Goal: Task Accomplishment & Management: Complete application form

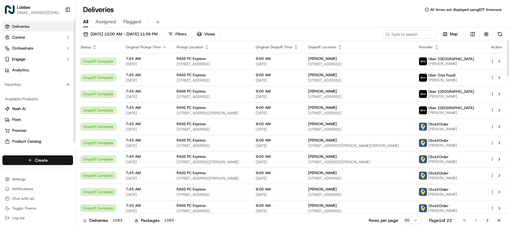
click at [41, 160] on html "Loblaw [EMAIL_ADDRESS][DOMAIN_NAME] Toggle Sidebar Deliveries Control Orchestra…" at bounding box center [254, 113] width 509 height 227
click at [103, 171] on link "Delivery" at bounding box center [110, 171] width 68 height 11
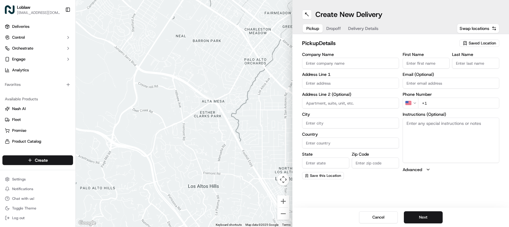
click at [483, 41] on span "Saved Location" at bounding box center [481, 43] width 27 height 5
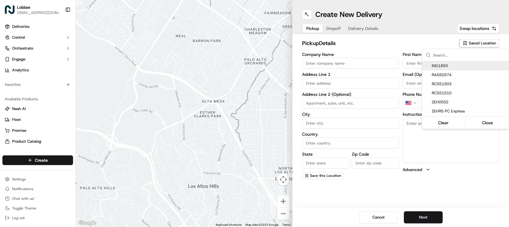
click at [396, 39] on html "Loblaw deliverysupport@pcexpress.ca Toggle Sidebar Deliveries Control Orchestra…" at bounding box center [254, 113] width 509 height 227
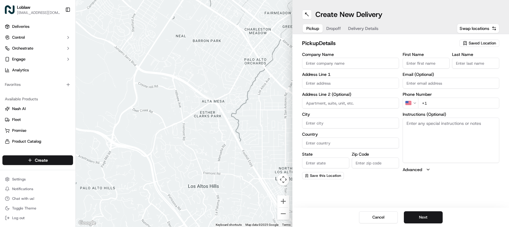
click at [339, 64] on input "Company Name" at bounding box center [350, 63] width 97 height 11
type input "RASS0317"
click at [430, 62] on input "First Name" at bounding box center [425, 63] width 47 height 11
type input "Store"
click at [469, 65] on input "Last Name" at bounding box center [475, 63] width 47 height 11
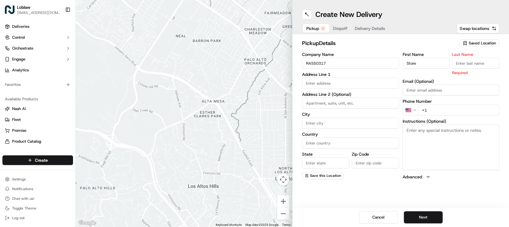
type input "Manager"
click at [351, 83] on input "text" at bounding box center [350, 83] width 97 height 11
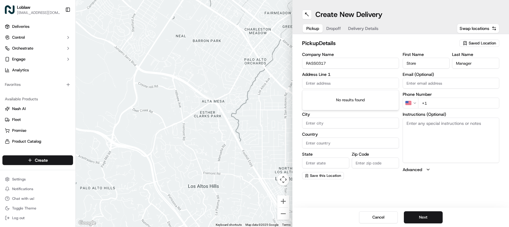
paste input "50 Paint St,"
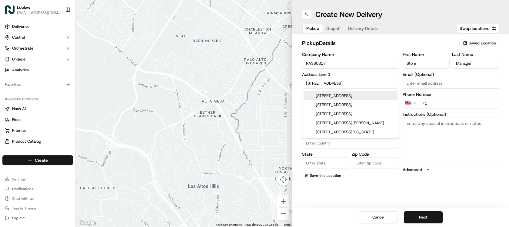
click at [346, 96] on div "50 Paint St, Port Hawkesbury, NS, Canada" at bounding box center [350, 95] width 94 height 9
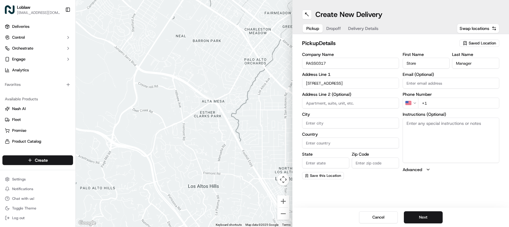
type input "[STREET_ADDRESS]"
type input "Port Hawkesbury"
type input "Canada"
type input "NS"
type input "B9A 3K1"
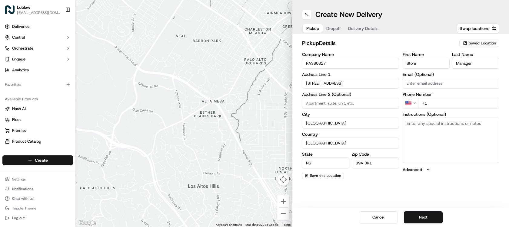
type input "50 Paint Street"
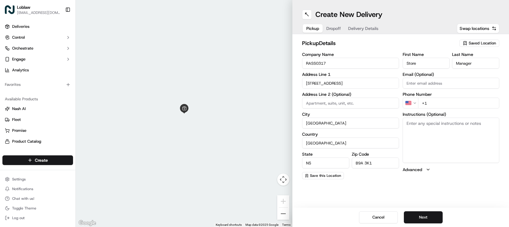
click at [445, 101] on input "+1" at bounding box center [458, 103] width 81 height 11
paste input "902 625 5123"
type input "+1 902 625 5123"
click at [425, 218] on button "Next" at bounding box center [422, 218] width 39 height 12
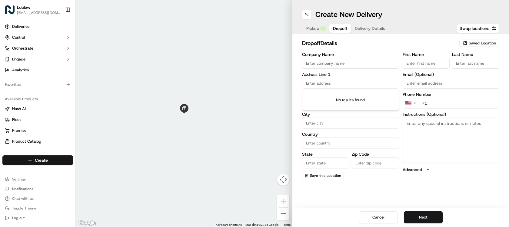
click at [341, 82] on input "text" at bounding box center [350, 83] width 97 height 11
paste input "22 Cape View Lane"
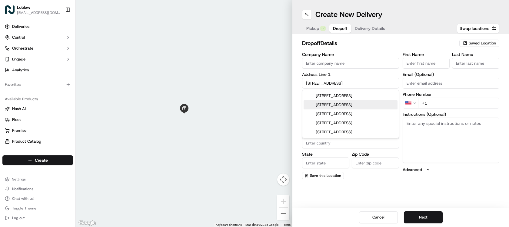
click at [353, 110] on div "22 Cape View Lane, Salmon River, NS, Canada" at bounding box center [350, 104] width 94 height 9
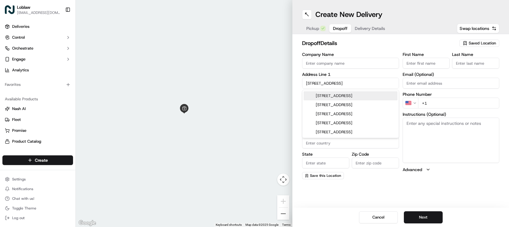
type input "22 Cape View Ln, Salmon River, NS B0W 2Y0, Canada"
type input "Salmon River"
type input "Canada"
type input "NS"
type input "B0W 2Y0"
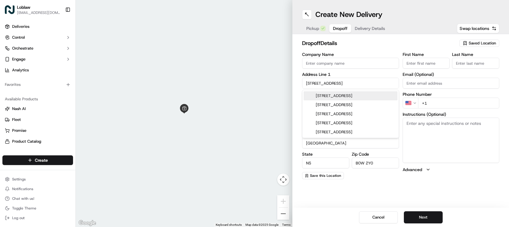
type input "22 Cape View Lane"
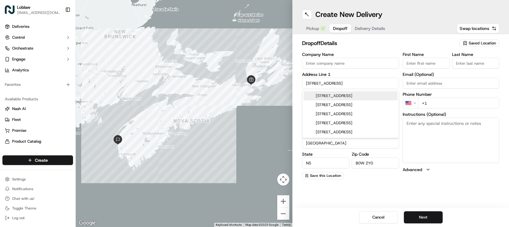
drag, startPoint x: 346, startPoint y: 83, endPoint x: 303, endPoint y: 80, distance: 42.5
click at [303, 80] on input "22 Cape View Lane" at bounding box center [350, 83] width 97 height 11
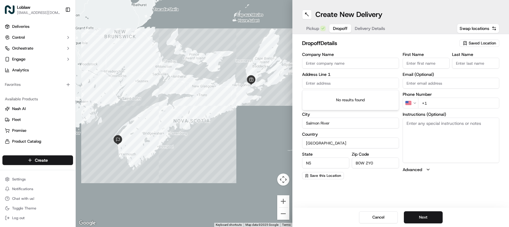
drag, startPoint x: 328, startPoint y: 144, endPoint x: 330, endPoint y: 139, distance: 5.5
click at [329, 141] on input "Canada" at bounding box center [350, 143] width 97 height 11
drag, startPoint x: 334, startPoint y: 123, endPoint x: 306, endPoint y: 119, distance: 28.3
click at [306, 119] on input "Salmon River" at bounding box center [350, 123] width 97 height 11
drag, startPoint x: 382, startPoint y: 161, endPoint x: 354, endPoint y: 157, distance: 27.8
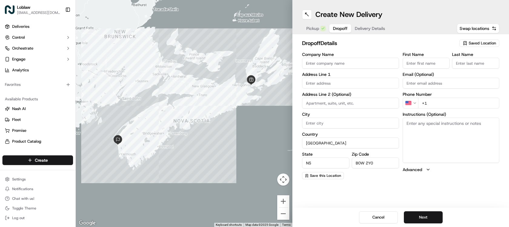
click at [354, 157] on div "Zip Code B0W 2Y0" at bounding box center [374, 160] width 47 height 16
click at [329, 84] on input "text" at bounding box center [350, 83] width 97 height 11
paste input "22 Cape View Lane"
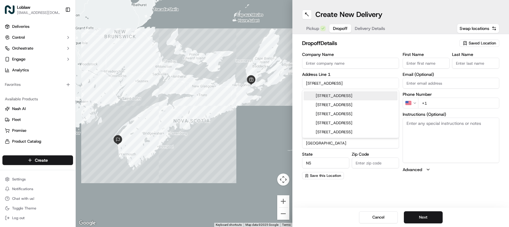
type input "22 Cape View Lane"
click at [354, 75] on label "Address Line 1" at bounding box center [350, 74] width 97 height 4
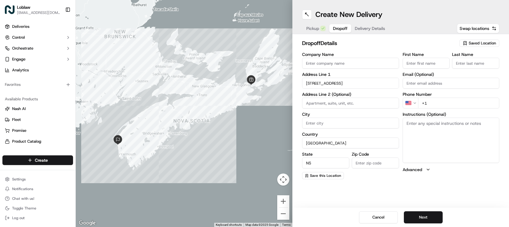
click at [331, 122] on input "City" at bounding box center [350, 123] width 97 height 11
paste input "PORT HASTINGS"
type input "PORT HASTINGS"
click at [369, 163] on input "Zip Code" at bounding box center [374, 163] width 47 height 11
paste input "B9A 0A9"
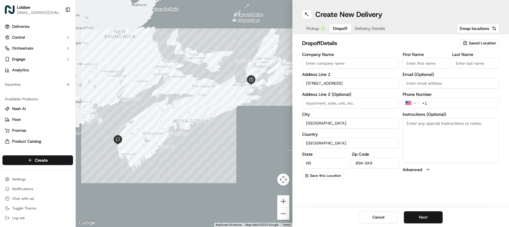
type input "B9A 0A9"
click at [427, 62] on input "First Name" at bounding box center [425, 63] width 47 height 11
paste input "[PERSON_NAME]"
click at [427, 64] on input "[PERSON_NAME]" at bounding box center [425, 63] width 47 height 11
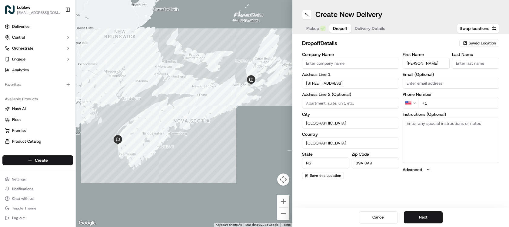
type input "Terri"
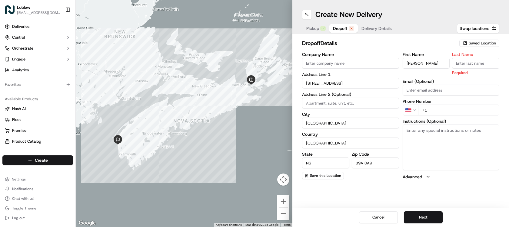
click at [482, 61] on input "Last Name" at bounding box center [475, 63] width 47 height 11
paste input "Simpson"
type input "Simpson"
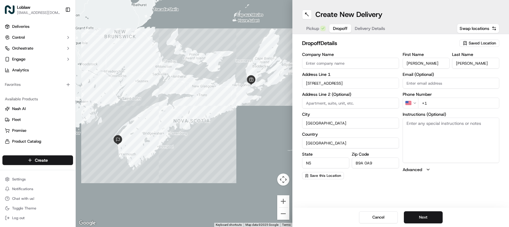
click at [443, 103] on input "+1" at bounding box center [458, 103] width 81 height 11
paste input "902 867 7735"
type input "+1 902 867 7735"
click at [431, 125] on textarea "Instructions (Optional)" at bounding box center [450, 140] width 97 height 45
paste textarea "Order for: Terri Simpson. Give the order directly to the customer."
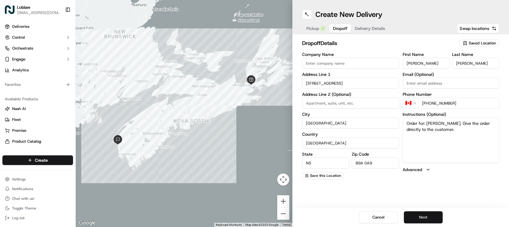
type textarea "Order for: Terri Simpson. Give the order directly to the customer."
click at [417, 218] on button "Next" at bounding box center [422, 218] width 39 height 12
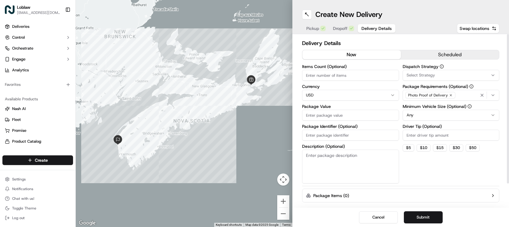
click at [436, 57] on button "scheduled" at bounding box center [449, 54] width 98 height 9
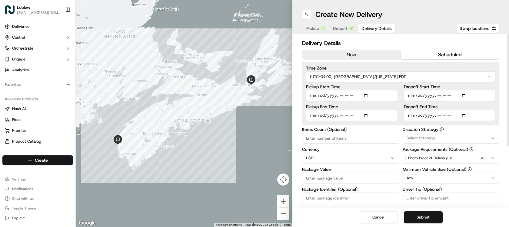
click at [369, 73] on html "Loblaw deliverysupport@pcexpress.ca Toggle Sidebar Deliveries Control Orchestra…" at bounding box center [254, 113] width 509 height 227
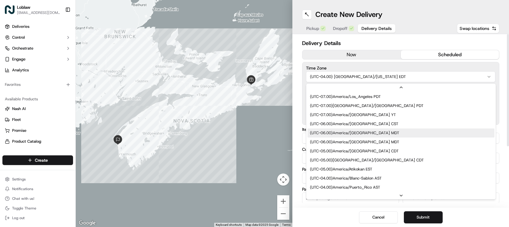
scroll to position [67, 0]
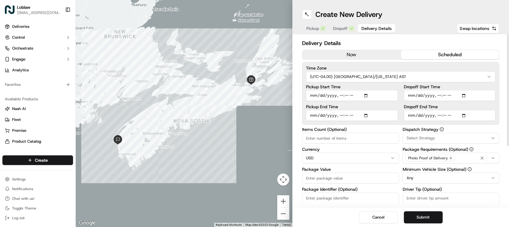
click at [378, 72] on html "Loblaw deliverysupport@pcexpress.ca Toggle Sidebar Deliveries Control Orchestra…" at bounding box center [254, 113] width 509 height 227
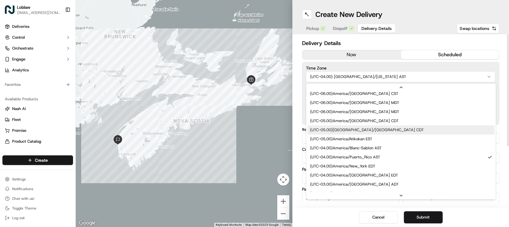
scroll to position [97, 0]
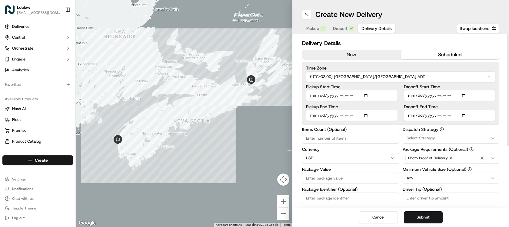
click at [367, 96] on input "Pickup Start Time" at bounding box center [352, 95] width 92 height 11
click at [368, 96] on input "Pickup Start Time" at bounding box center [352, 95] width 92 height 11
type input "2025-09-17T16:45"
click at [464, 95] on input "Dropoff Start Time" at bounding box center [449, 95] width 92 height 11
type input "2025-09-17T17:00"
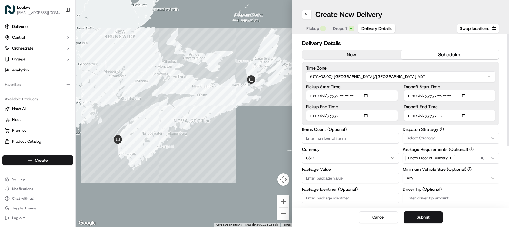
click at [462, 84] on div "Time Zone (UTC-03.00) America/Halifax ADT Pickup Start Time Pickup End Time Dro…" at bounding box center [400, 93] width 197 height 63
click at [465, 116] on input "Dropoff End Time" at bounding box center [449, 115] width 92 height 11
type input "2025-09-17T18:00"
click at [397, 102] on div "Pickup Start Time Pickup End Time" at bounding box center [352, 103] width 92 height 36
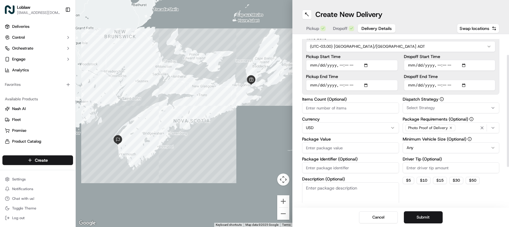
scroll to position [61, 0]
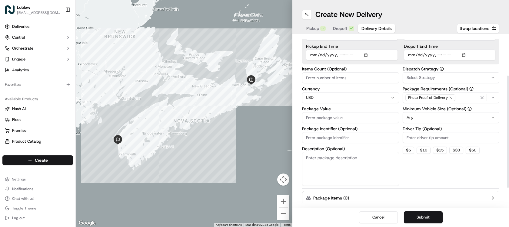
click at [352, 78] on input "Items Count (Optional)" at bounding box center [350, 77] width 97 height 11
type input "42"
click at [342, 99] on html "Loblaw deliverysupport@pcexpress.ca Toggle Sidebar Deliveries Control Orchestra…" at bounding box center [254, 113] width 509 height 227
click at [341, 118] on input "Package Value" at bounding box center [350, 117] width 97 height 11
type input "90"
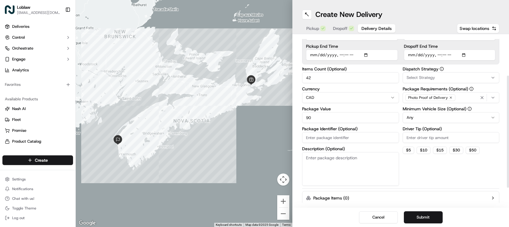
click at [335, 139] on input "Package Identifier (Optional)" at bounding box center [350, 137] width 97 height 11
click at [351, 139] on input "Package Identifier (Optional)" at bounding box center [350, 137] width 97 height 11
paste input "531900013745654"
type input "531900013745654-1"
click at [342, 158] on textarea "Description (Optional)" at bounding box center [350, 169] width 97 height 34
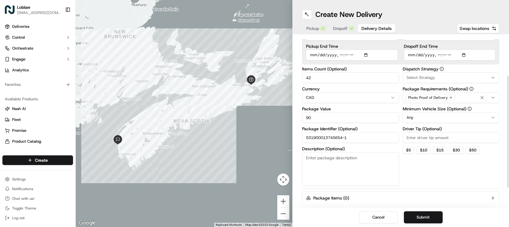
paste textarea "531900013745654"
type textarea "531900013745654-1"
click at [428, 77] on span "Select Strategy" at bounding box center [420, 77] width 28 height 5
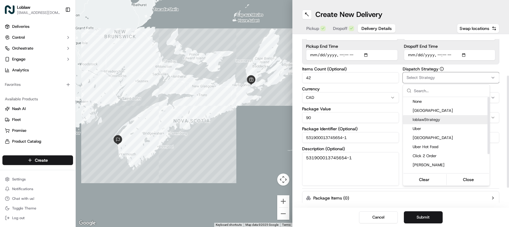
click at [430, 121] on span "loblawStrategy" at bounding box center [449, 119] width 74 height 5
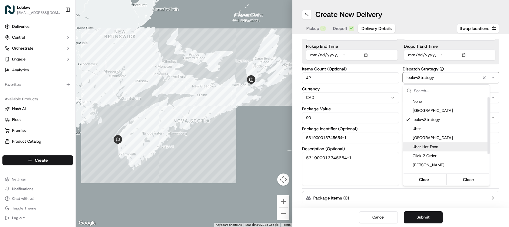
click at [430, 147] on span "Uber Hot Food" at bounding box center [449, 146] width 74 height 5
click at [473, 177] on button "Close" at bounding box center [467, 180] width 41 height 8
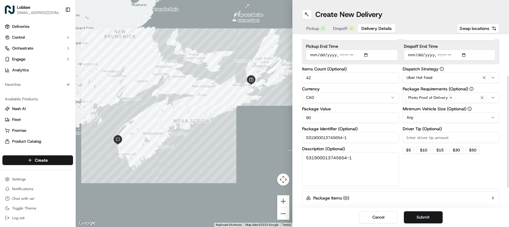
click at [429, 138] on input "Driver Tip (Optional)" at bounding box center [450, 137] width 97 height 11
type input "0"
click at [435, 216] on button "Submit" at bounding box center [422, 218] width 39 height 12
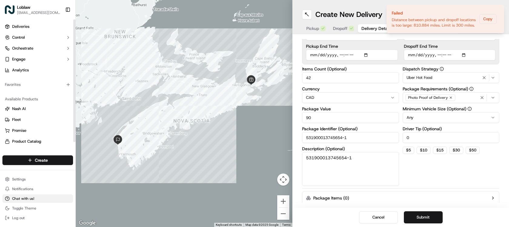
click at [22, 198] on span "Chat with us!" at bounding box center [23, 198] width 22 height 5
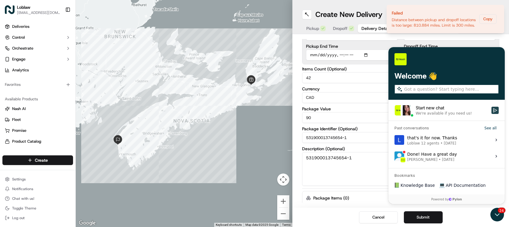
click at [495, 109] on icon "Start new chat" at bounding box center [494, 110] width 5 height 5
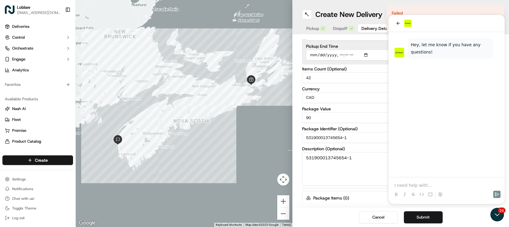
click at [428, 186] on p at bounding box center [446, 186] width 104 height 6
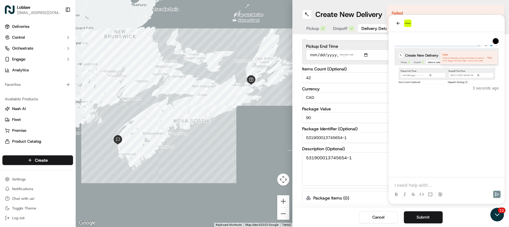
click at [424, 184] on p at bounding box center [446, 186] width 104 height 6
click at [346, 29] on span "Dropoff" at bounding box center [340, 28] width 15 height 6
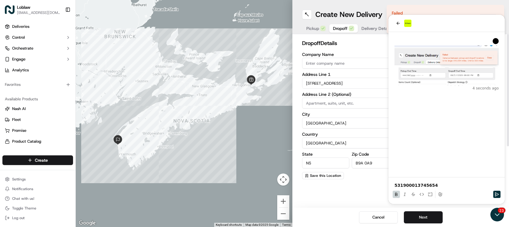
scroll to position [0, 0]
click at [443, 185] on p "531900013745654" at bounding box center [446, 186] width 104 height 6
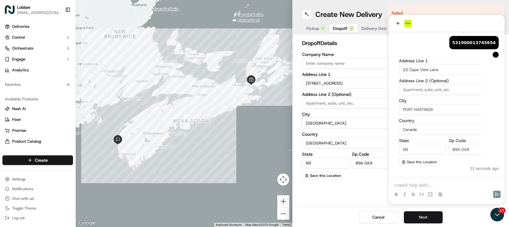
scroll to position [80, 0]
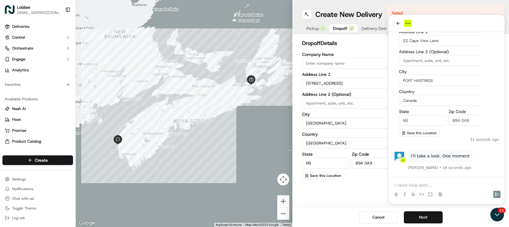
click at [418, 183] on p at bounding box center [446, 186] width 104 height 6
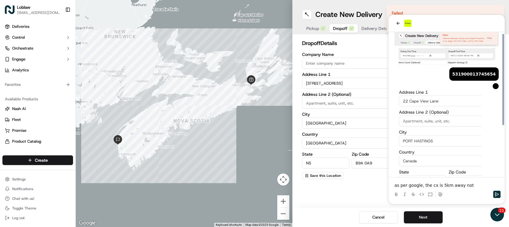
scroll to position [0, 0]
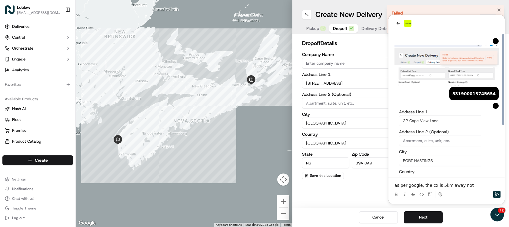
click at [439, 10] on div "Failed" at bounding box center [433, 13] width 85 height 6
click at [472, 184] on p "as per google, the cx is 5km away not" at bounding box center [446, 186] width 104 height 6
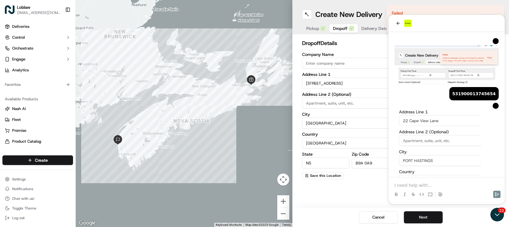
click at [265, 121] on div at bounding box center [184, 113] width 216 height 227
click at [38, 25] on link "Deliveries" at bounding box center [37, 27] width 71 height 10
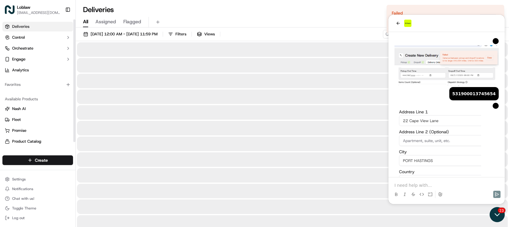
click at [497, 216] on icon "Open customer support" at bounding box center [497, 215] width 5 height 2
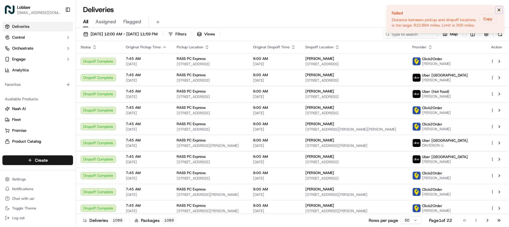
click at [498, 10] on icon "Notifications (F8)" at bounding box center [498, 10] width 5 height 5
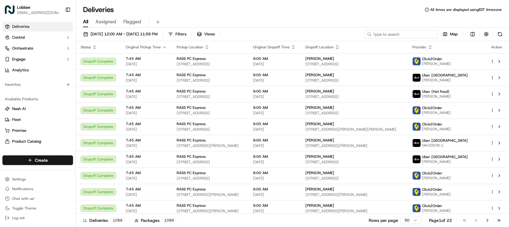
click at [408, 34] on input at bounding box center [400, 34] width 73 height 8
paste input "531900013745654"
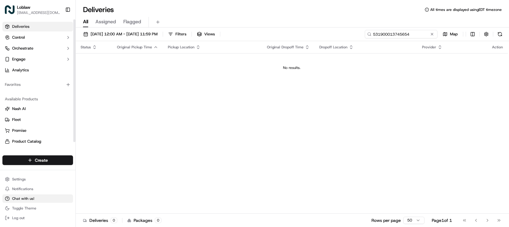
scroll to position [143, 0]
type input "531900013745654"
click at [34, 199] on button "Chat with us!" at bounding box center [37, 199] width 71 height 8
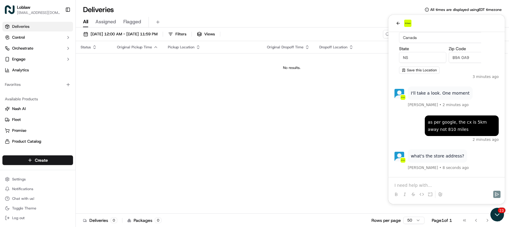
click at [428, 184] on p at bounding box center [446, 186] width 104 height 6
click at [498, 195] on icon "Send" at bounding box center [496, 194] width 5 height 5
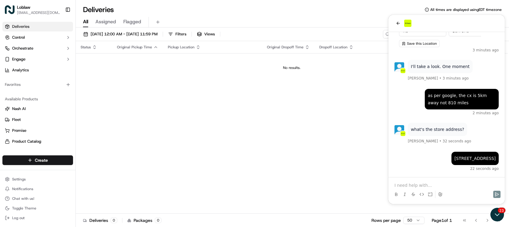
click at [409, 185] on p at bounding box center [446, 186] width 104 height 6
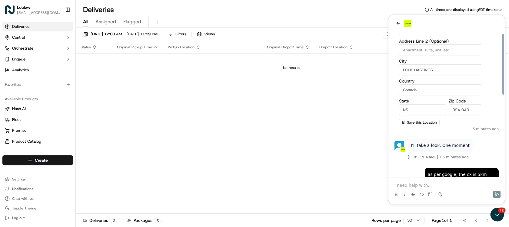
scroll to position [193, 0]
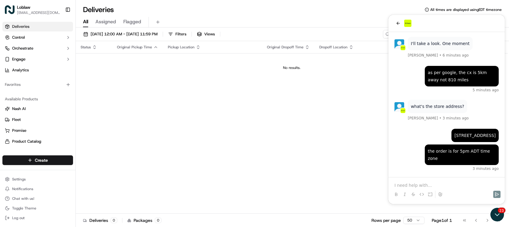
click at [415, 184] on p at bounding box center [446, 186] width 104 height 6
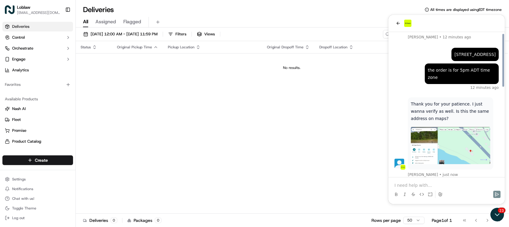
scroll to position [281, 0]
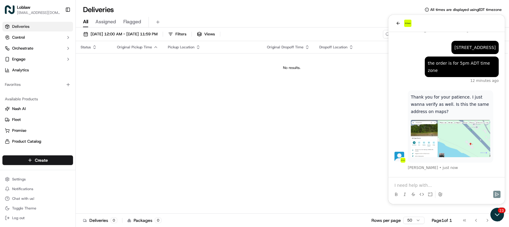
click at [420, 187] on p at bounding box center [446, 186] width 104 height 6
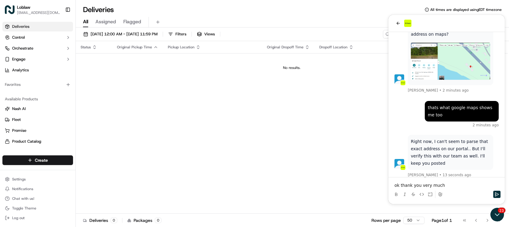
scroll to position [385, 0]
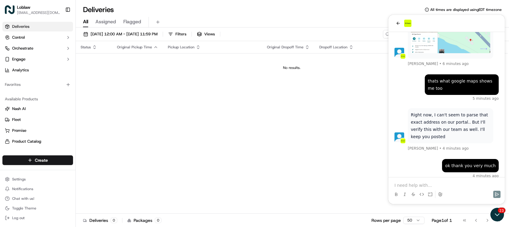
click at [433, 183] on p at bounding box center [446, 186] width 104 height 6
click at [419, 184] on p at bounding box center [446, 186] width 104 height 6
click at [423, 186] on p at bounding box center [446, 186] width 104 height 6
click at [412, 183] on p at bounding box center [446, 186] width 104 height 6
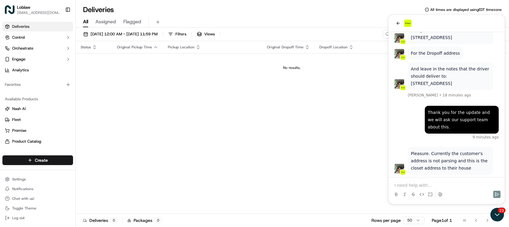
scroll to position [624, 0]
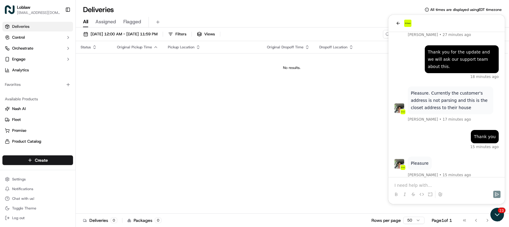
click at [417, 185] on p at bounding box center [446, 186] width 104 height 6
click at [425, 184] on p at bounding box center [446, 186] width 104 height 6
click at [315, 94] on div "Status Original Pickup Time Pickup Location Original Dropoff Time Dropoff Locat…" at bounding box center [292, 127] width 432 height 173
click at [494, 216] on icon "Open customer support" at bounding box center [496, 214] width 15 height 15
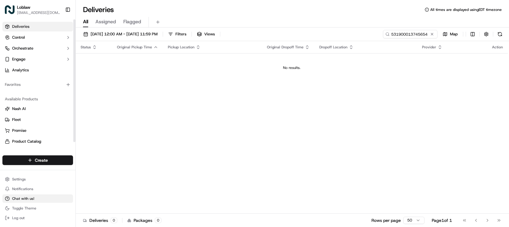
click at [26, 199] on span "Chat with us!" at bounding box center [23, 198] width 22 height 5
click at [16, 197] on span "Chat with us!" at bounding box center [23, 198] width 22 height 5
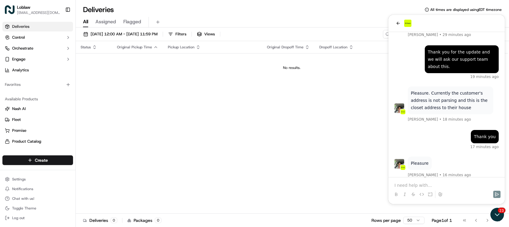
click at [439, 184] on p at bounding box center [446, 186] width 104 height 6
click at [427, 183] on p at bounding box center [446, 186] width 104 height 6
click at [439, 183] on p at bounding box center [446, 186] width 104 height 6
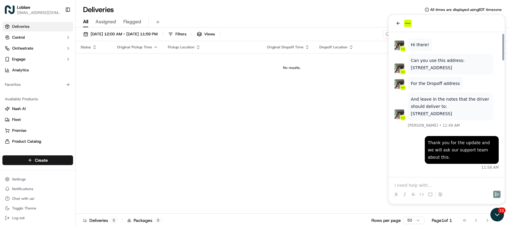
scroll to position [502, 0]
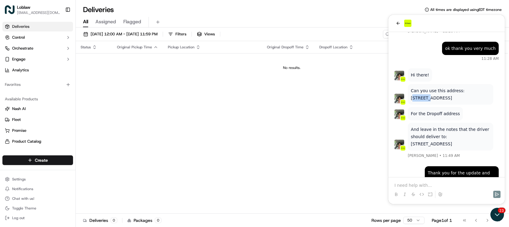
drag, startPoint x: 460, startPoint y: 82, endPoint x: 475, endPoint y: 84, distance: 14.6
click at [475, 87] on p "Can you use this address: 520 NS-4, Port Hastings, NS B9A 0A9, Canada" at bounding box center [449, 94] width 79 height 15
copy p "20 NS-4"
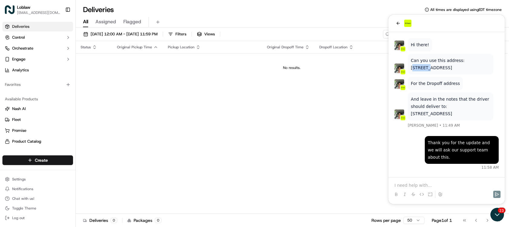
drag, startPoint x: 428, startPoint y: 113, endPoint x: 410, endPoint y: 106, distance: 19.0
click at [410, 110] on p "22 Cpe Vw Ln, Port Hastings, NS B9A 0A9, Canada" at bounding box center [449, 113] width 79 height 7
copy p "22 Cpe Vw Ln, Port Hastings, NS B9A 0A9, Canada"
click at [459, 96] on p "And leave in the notes that the driver should deliver to:" at bounding box center [449, 103] width 79 height 15
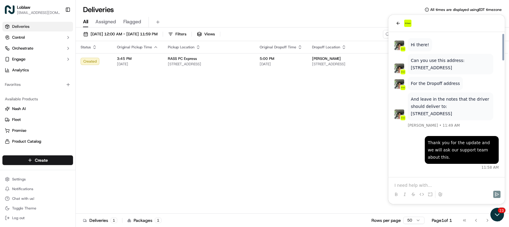
scroll to position [502, 0]
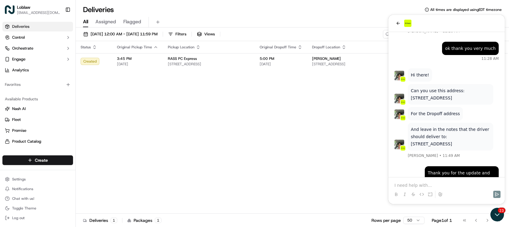
drag, startPoint x: 469, startPoint y: 88, endPoint x: 457, endPoint y: 81, distance: 13.7
click at [457, 87] on p "Can you use this address: 520 NS-4, Port Hastings, NS B9A 0A9, Canada" at bounding box center [449, 94] width 79 height 15
copy p "[STREET_ADDRESS]"
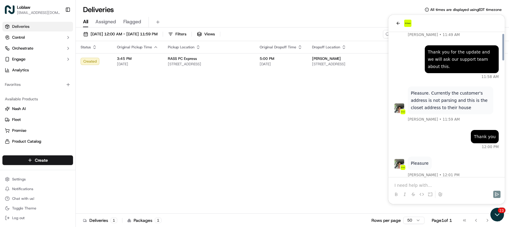
click at [437, 180] on div at bounding box center [445, 189] width 111 height 23
click at [426, 185] on p at bounding box center [446, 186] width 104 height 6
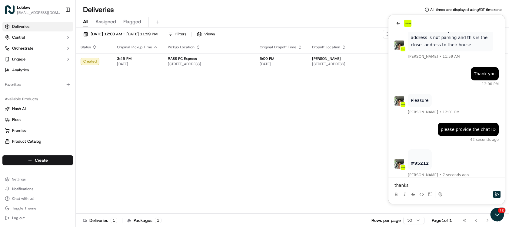
scroll to position [713, 0]
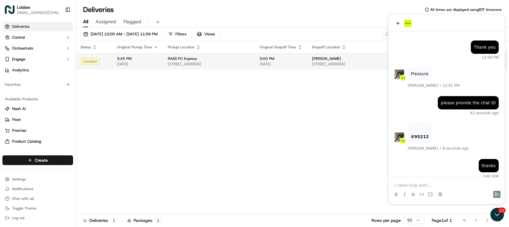
click at [334, 62] on td "Terri Simpson 520 NS-4, Port Hastings, NS B9A 0A9, Canada" at bounding box center [354, 61] width 94 height 16
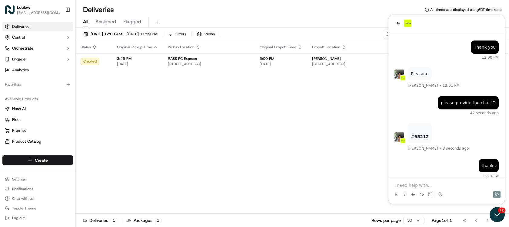
click at [499, 215] on icon "Open customer support" at bounding box center [496, 214] width 15 height 15
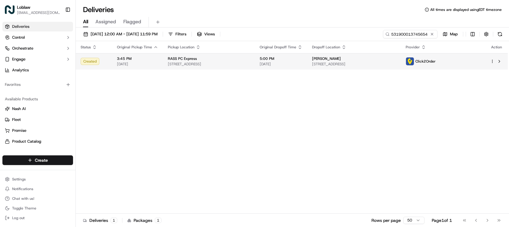
click at [370, 62] on span "[STREET_ADDRESS]" at bounding box center [354, 64] width 84 height 5
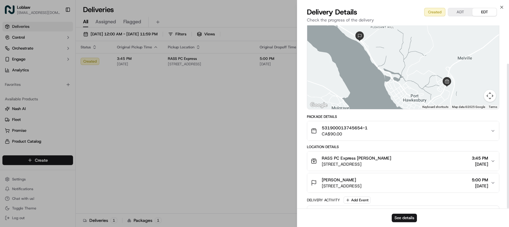
scroll to position [48, 0]
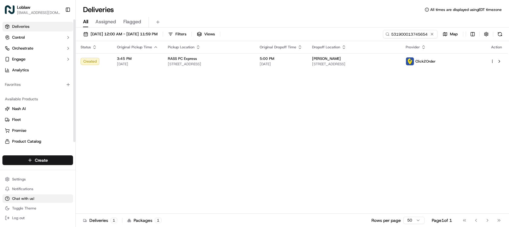
click at [32, 195] on button "Chat with us!" at bounding box center [37, 199] width 71 height 8
click at [29, 198] on span "Chat with us!" at bounding box center [23, 198] width 22 height 5
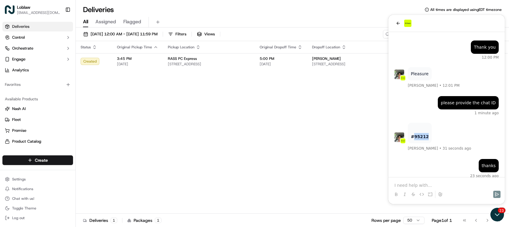
drag, startPoint x: 427, startPoint y: 131, endPoint x: 412, endPoint y: 130, distance: 14.6
click at [412, 130] on div "#95212" at bounding box center [419, 133] width 24 height 21
copy strong "95212"
click at [418, 97] on div "please provide the chat ID 3 minutes ago" at bounding box center [446, 105] width 104 height 19
drag, startPoint x: 502, startPoint y: 213, endPoint x: 973, endPoint y: 421, distance: 515.1
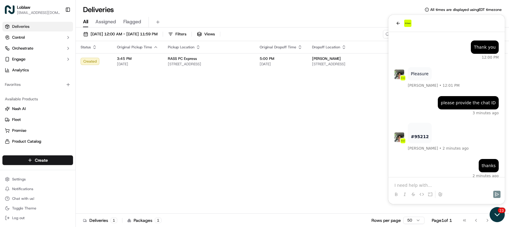
click at [502, 213] on icon "Open customer support" at bounding box center [496, 214] width 15 height 15
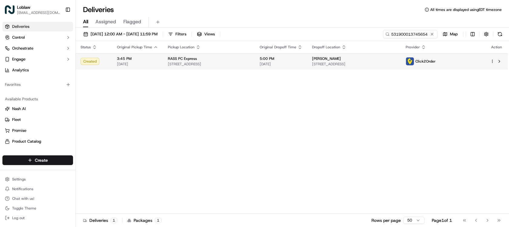
click at [341, 61] on span "[PERSON_NAME]" at bounding box center [326, 58] width 29 height 5
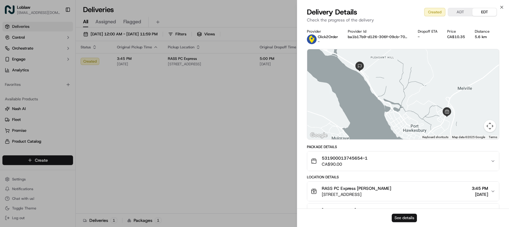
click at [409, 219] on button "See details" at bounding box center [403, 218] width 25 height 8
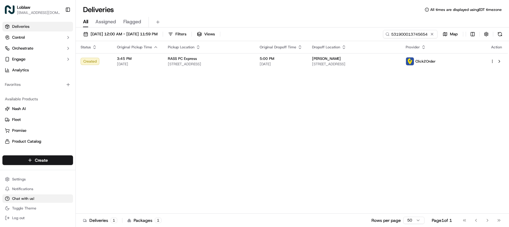
click at [20, 199] on span "Chat with us!" at bounding box center [23, 198] width 22 height 5
click at [32, 201] on button "Chat with us!" at bounding box center [37, 199] width 71 height 8
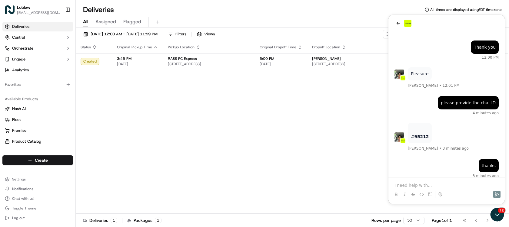
click at [434, 183] on p at bounding box center [446, 186] width 104 height 6
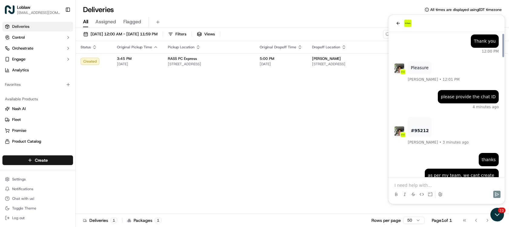
scroll to position [743, 0]
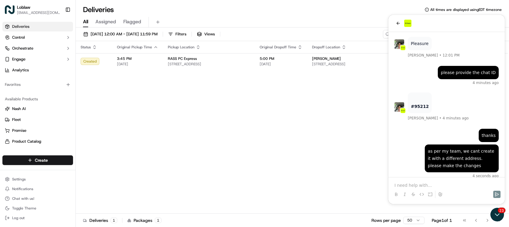
click at [432, 186] on p at bounding box center [446, 186] width 104 height 6
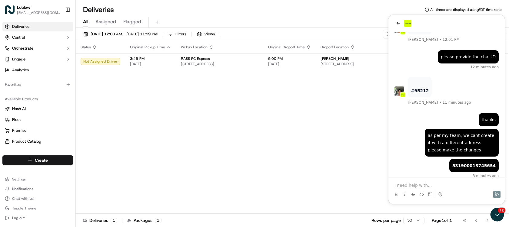
click at [428, 184] on p at bounding box center [446, 186] width 104 height 6
click at [286, 63] on td "5:00 PM Sep 17 2025" at bounding box center [289, 61] width 52 height 16
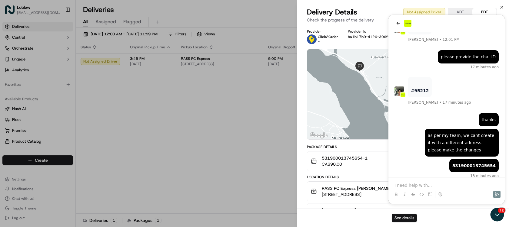
click at [407, 220] on button "See details" at bounding box center [403, 218] width 25 height 8
click at [501, 7] on icon "button" at bounding box center [501, 7] width 5 height 5
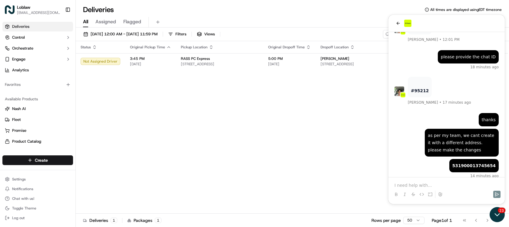
click at [502, 216] on icon "Open customer support" at bounding box center [496, 214] width 15 height 15
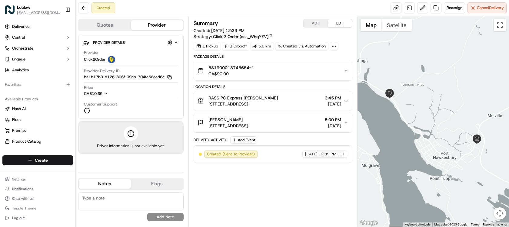
click at [346, 121] on icon "button" at bounding box center [345, 122] width 5 height 5
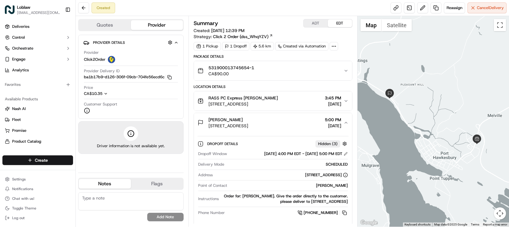
scroll to position [30, 0]
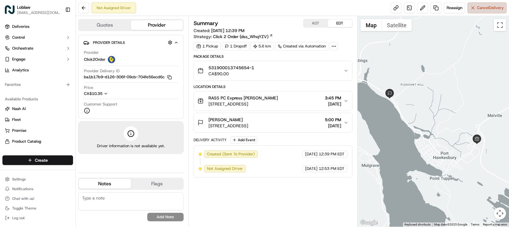
click at [485, 10] on span "Cancel Delivery" at bounding box center [489, 7] width 27 height 5
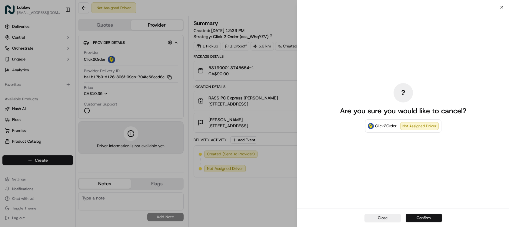
click at [422, 222] on button "Confirm" at bounding box center [423, 218] width 36 height 8
